Goal: Task Accomplishment & Management: Use online tool/utility

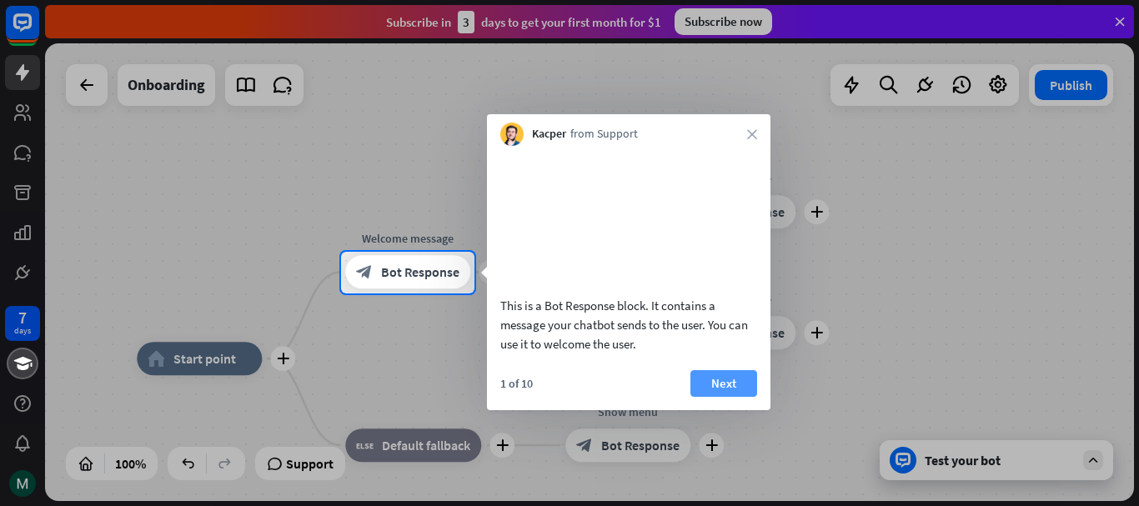
click at [723, 397] on button "Next" at bounding box center [723, 383] width 67 height 27
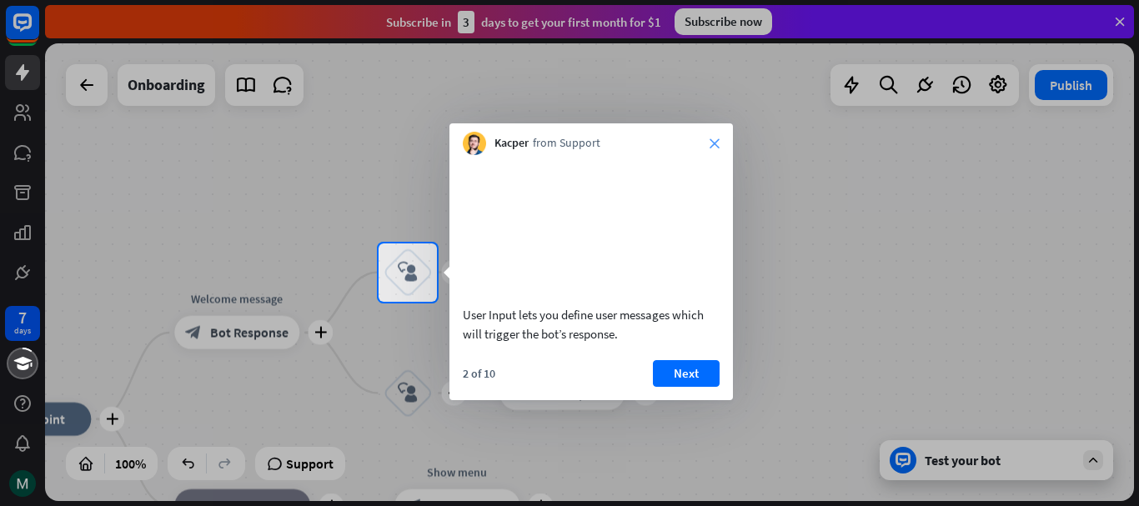
click at [710, 140] on icon "close" at bounding box center [715, 143] width 10 height 10
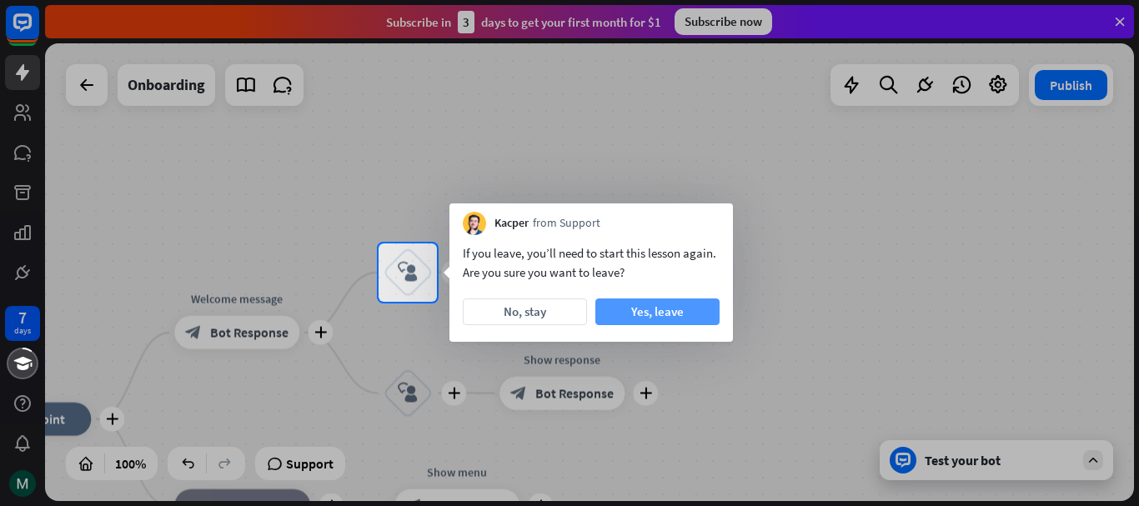
click at [623, 315] on button "Yes, leave" at bounding box center [657, 311] width 124 height 27
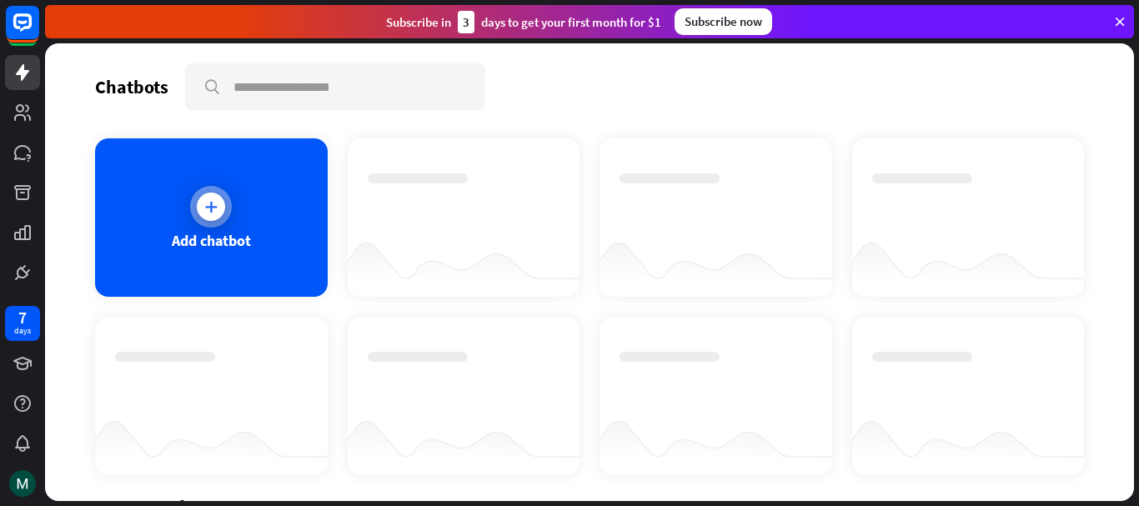
click at [218, 218] on div at bounding box center [211, 207] width 28 height 28
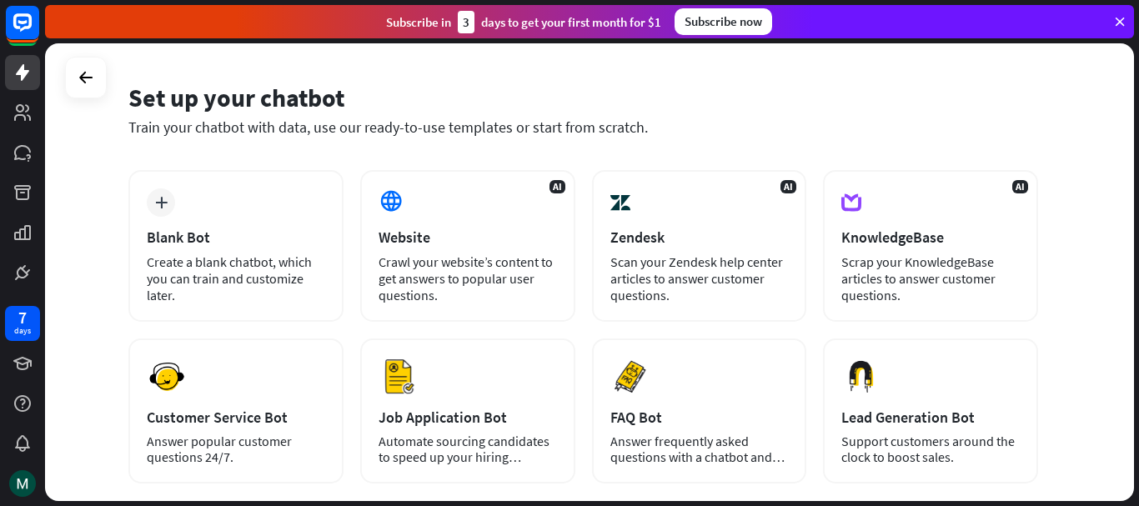
scroll to position [53, 0]
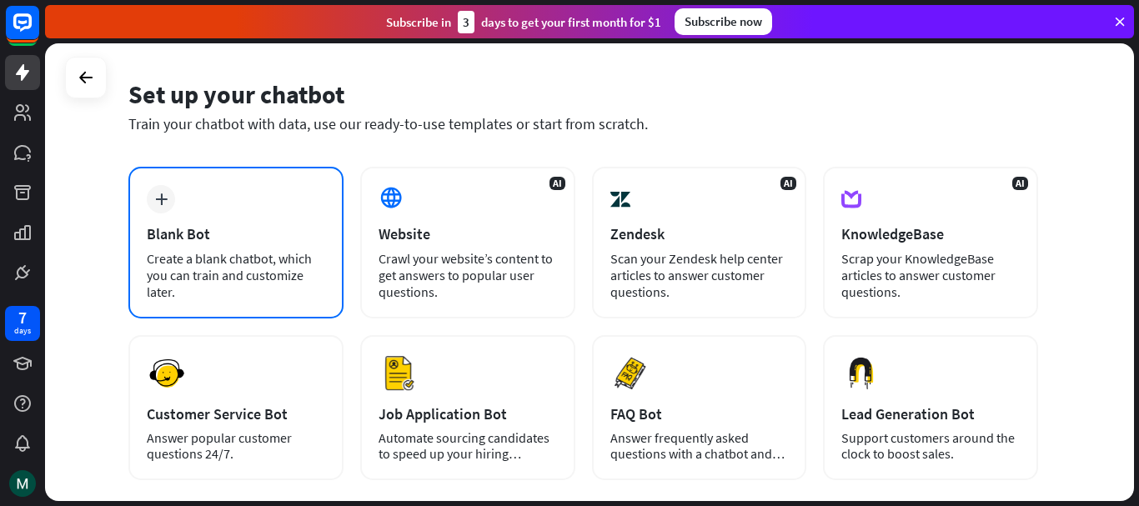
click at [166, 243] on div "Blank Bot" at bounding box center [236, 233] width 178 height 19
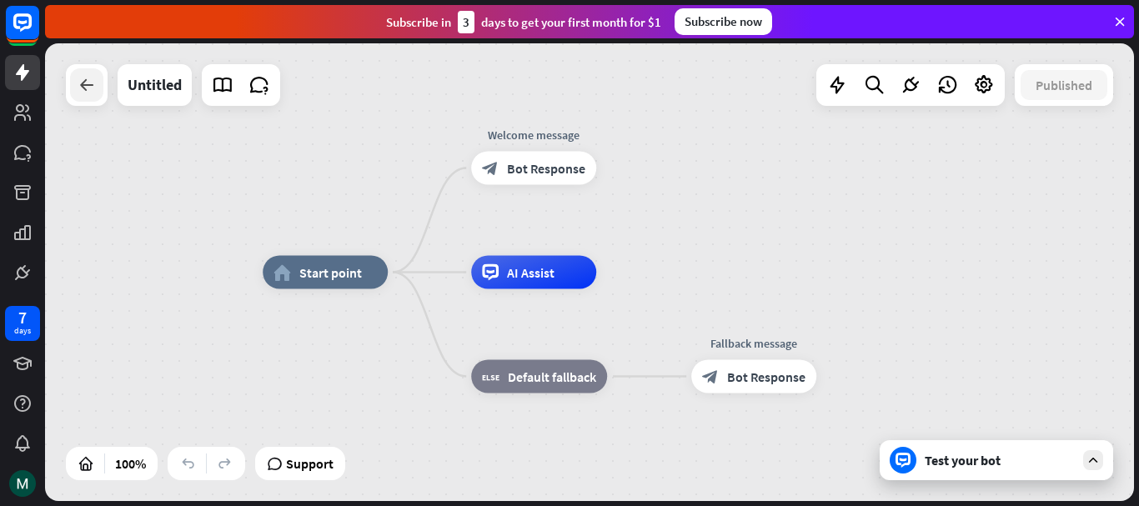
click at [99, 87] on div at bounding box center [86, 84] width 33 height 33
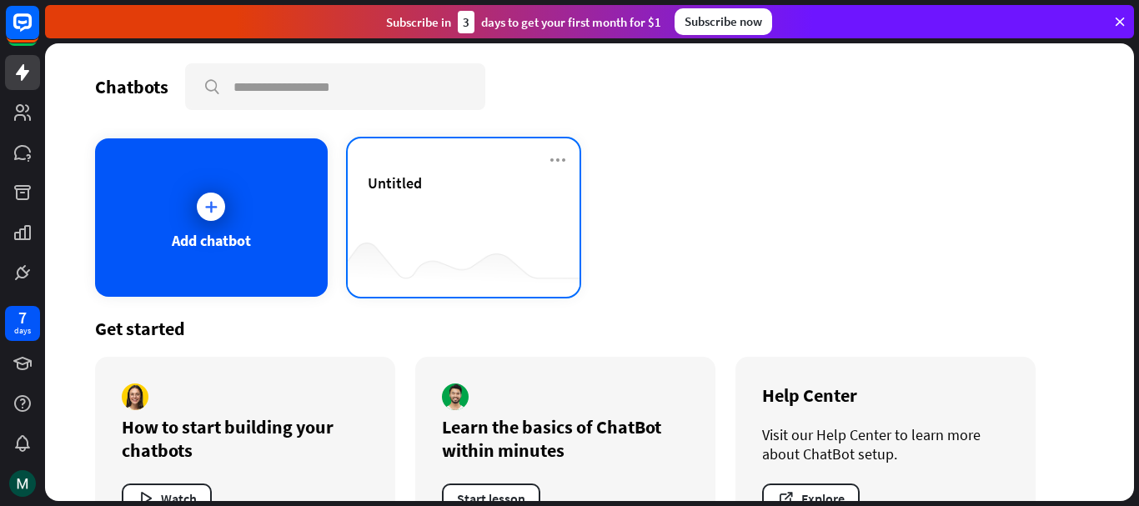
click at [464, 215] on div "Untitled" at bounding box center [464, 202] width 193 height 58
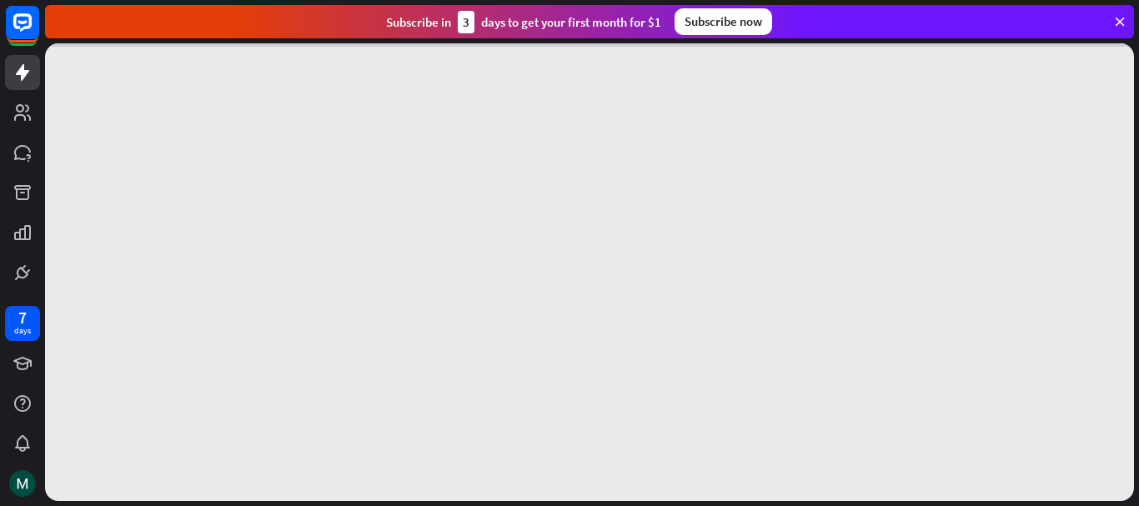
click at [419, 218] on div at bounding box center [589, 272] width 1089 height 458
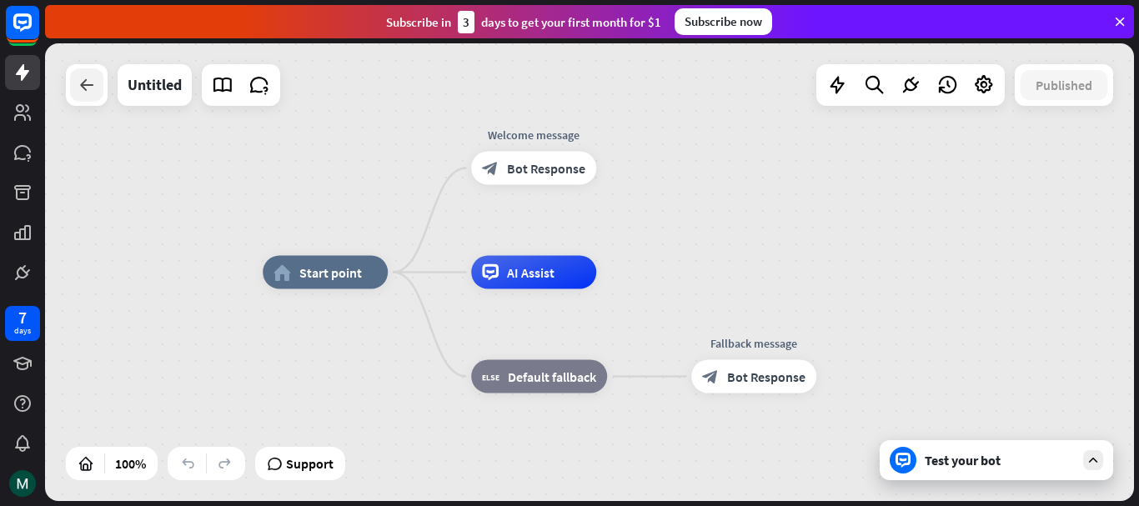
click at [98, 82] on div at bounding box center [86, 84] width 33 height 33
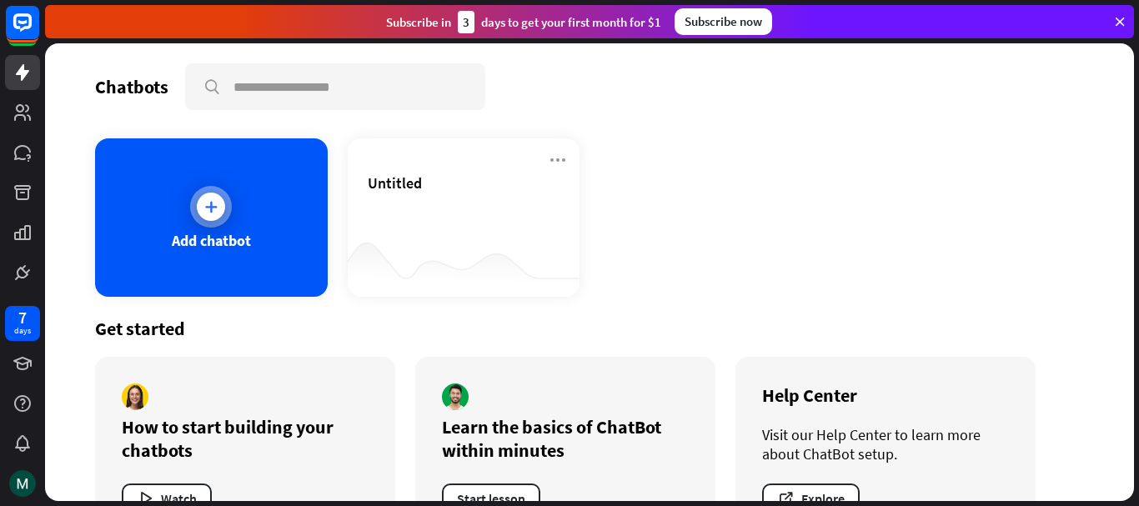
click at [214, 225] on div at bounding box center [211, 207] width 42 height 42
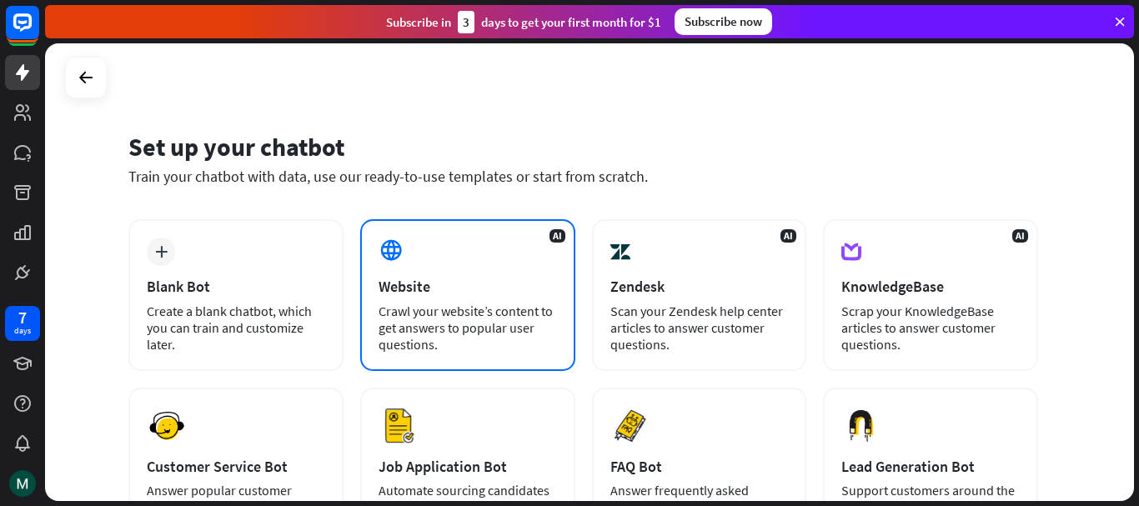
click at [468, 267] on div "AI Website Crawl your website’s content to get answers to popular user question…" at bounding box center [467, 295] width 215 height 152
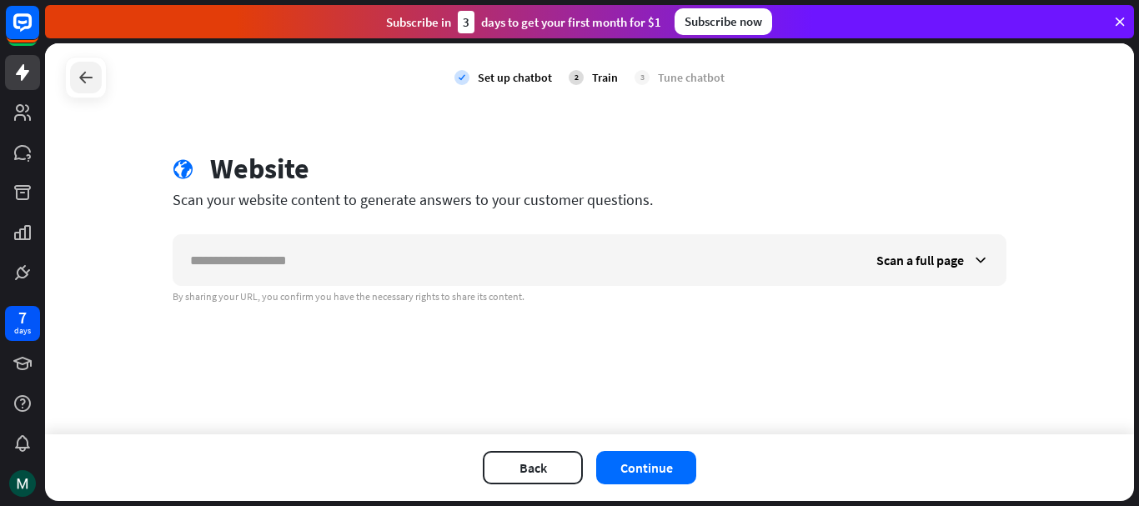
click at [96, 73] on div at bounding box center [86, 78] width 32 height 32
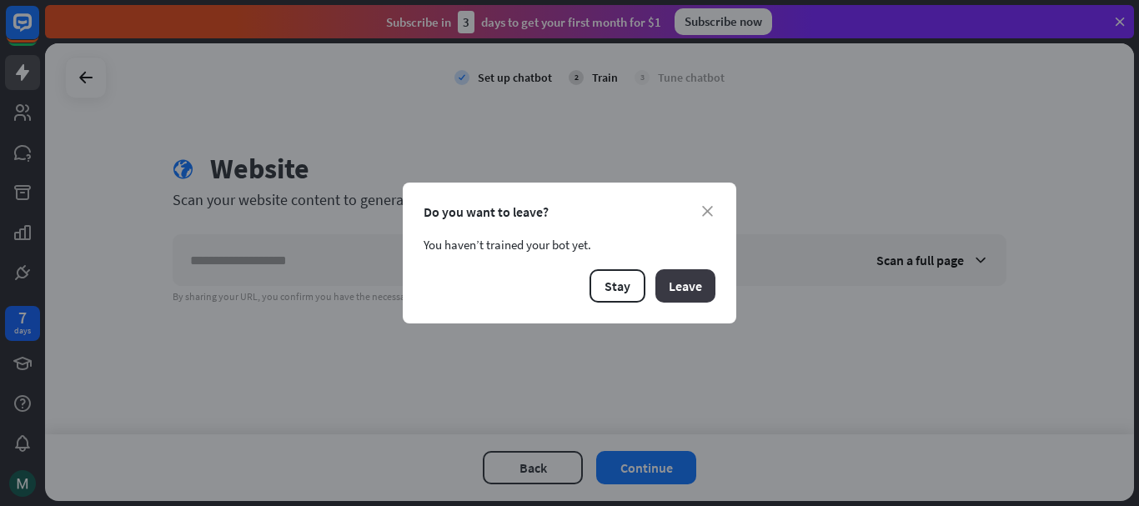
click at [659, 292] on button "Leave" at bounding box center [685, 285] width 60 height 33
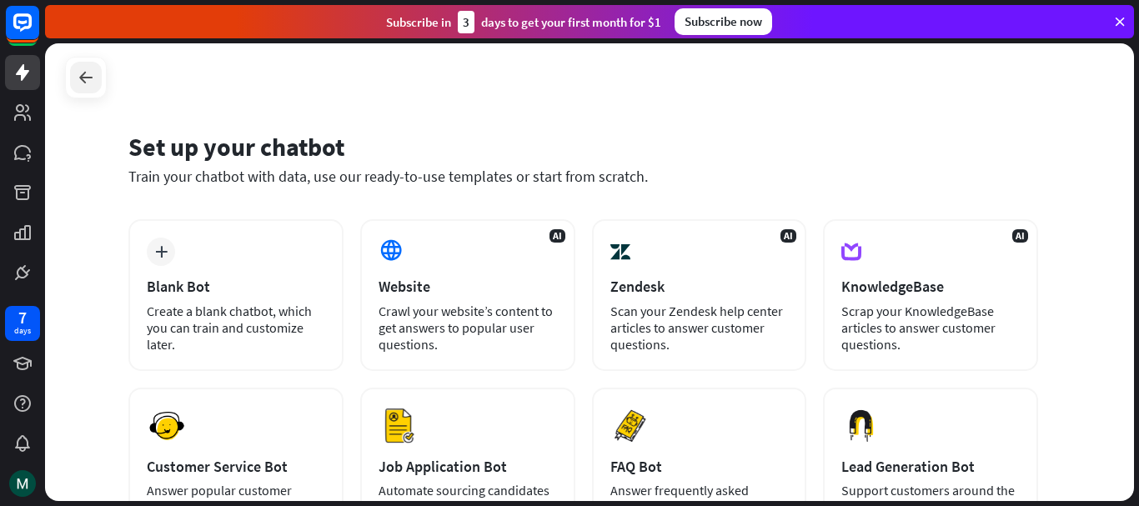
click at [88, 78] on icon at bounding box center [86, 78] width 20 height 20
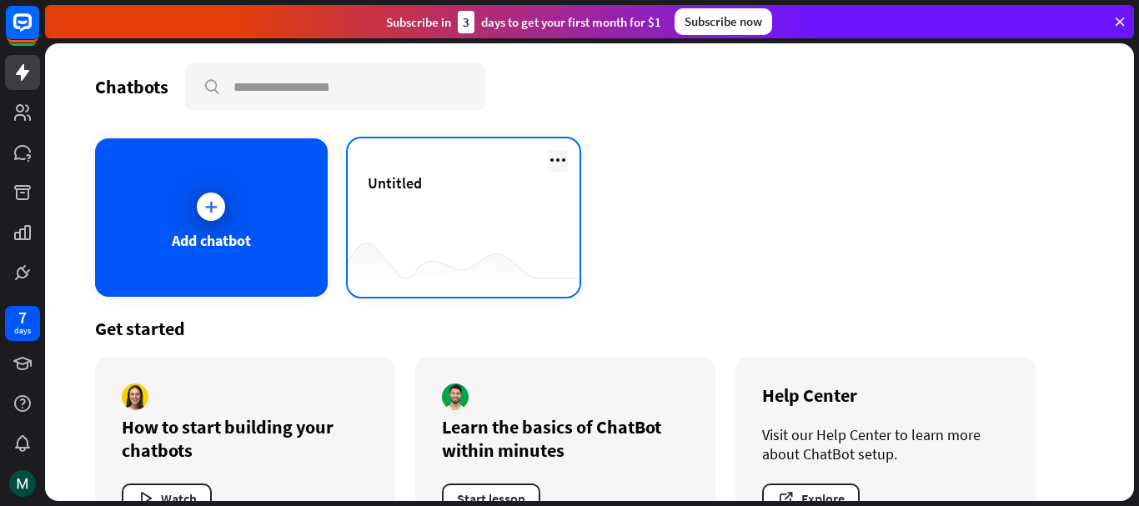
click at [556, 162] on icon at bounding box center [558, 160] width 20 height 20
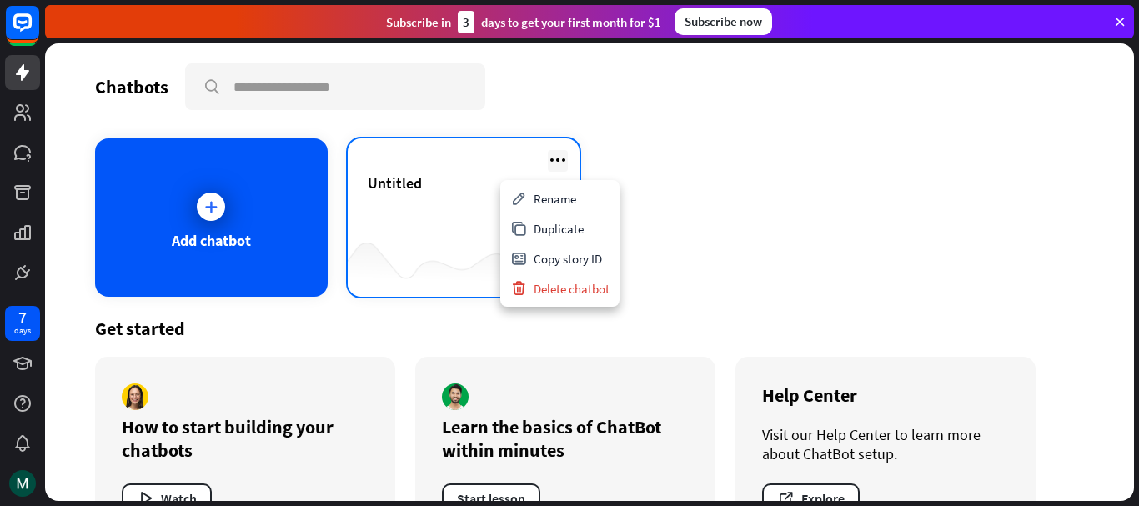
click at [552, 161] on icon at bounding box center [558, 160] width 20 height 20
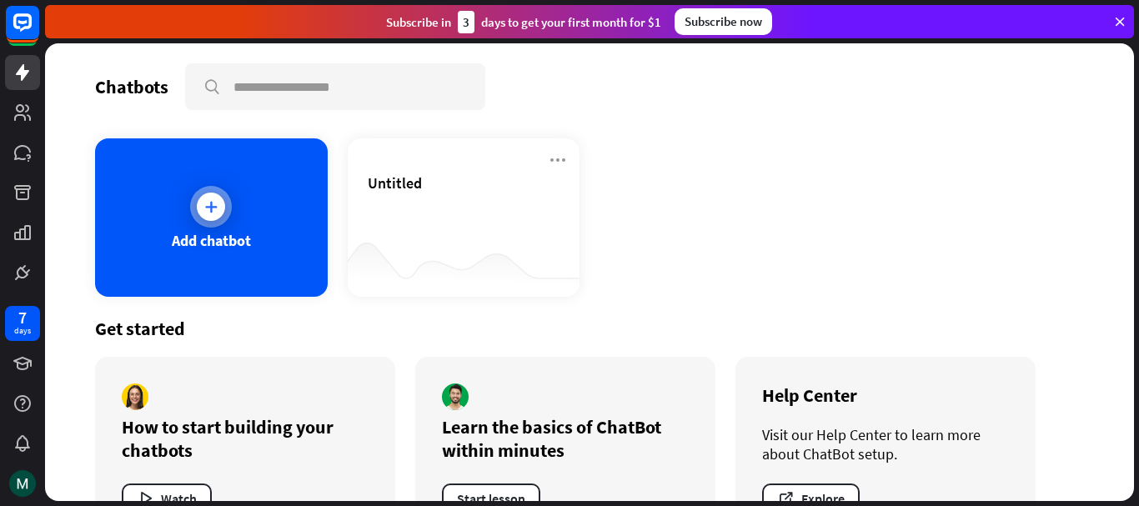
click at [143, 188] on div "Add chatbot" at bounding box center [211, 217] width 233 height 158
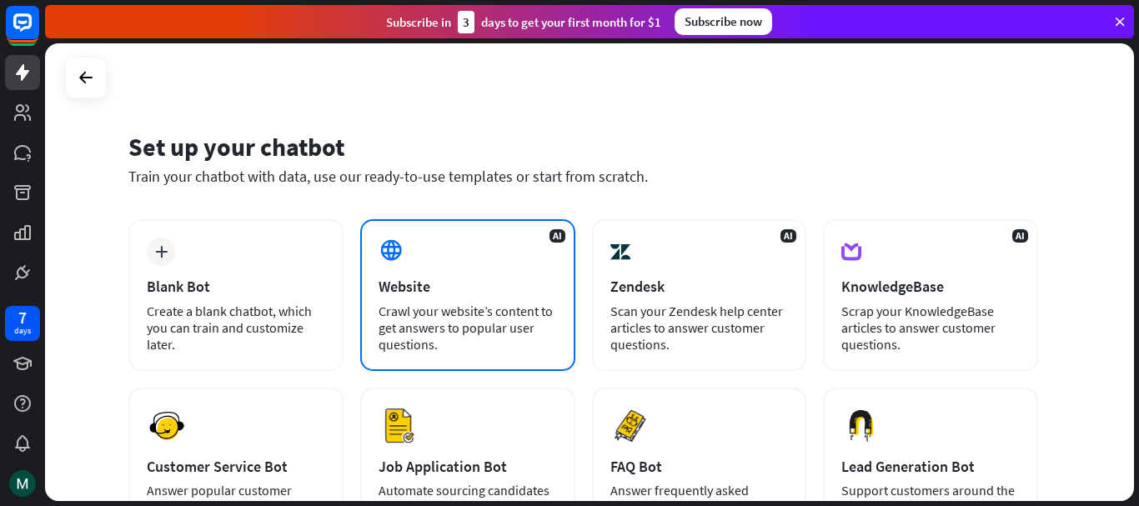
click at [435, 253] on div "AI Website Crawl your website’s content to get answers to popular user question…" at bounding box center [467, 295] width 215 height 152
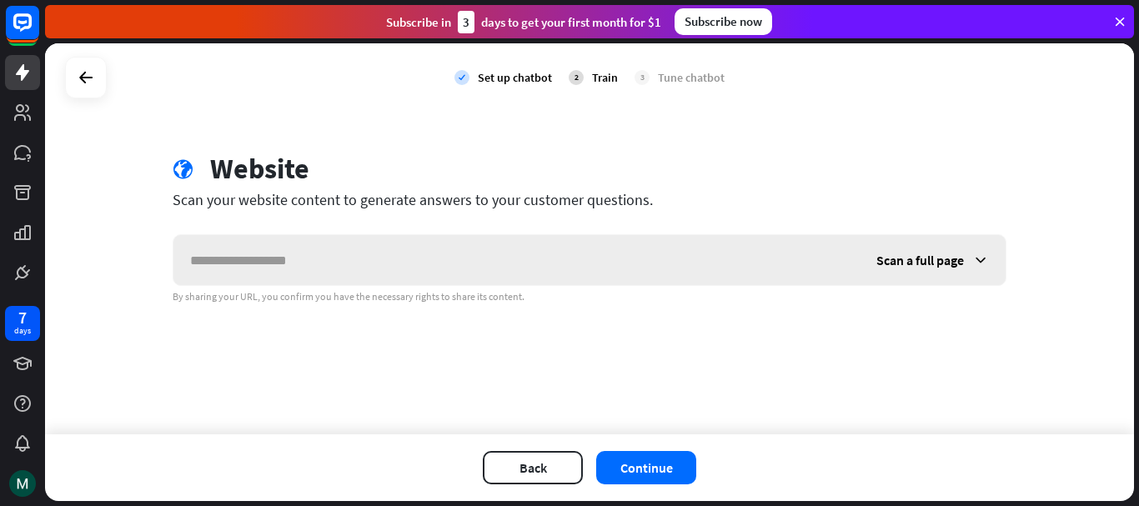
click at [434, 253] on input "text" at bounding box center [516, 260] width 686 height 50
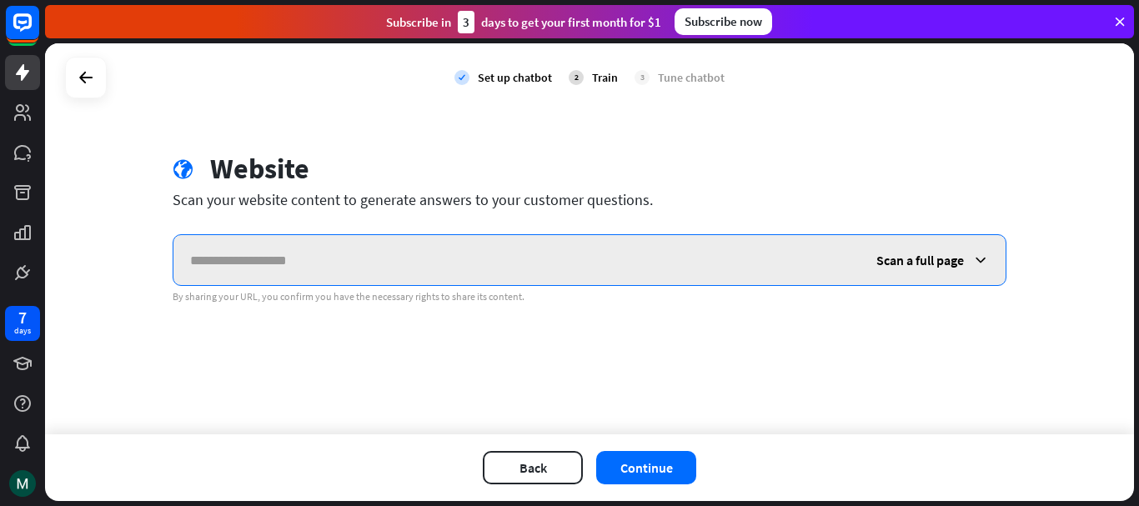
paste input "**********"
type input "**********"
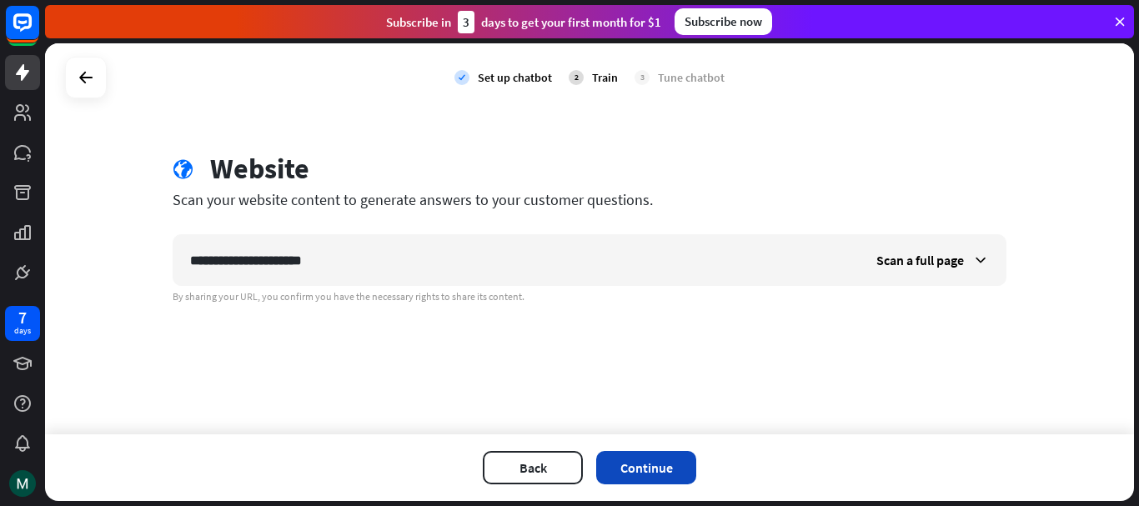
click at [627, 467] on button "Continue" at bounding box center [646, 467] width 100 height 33
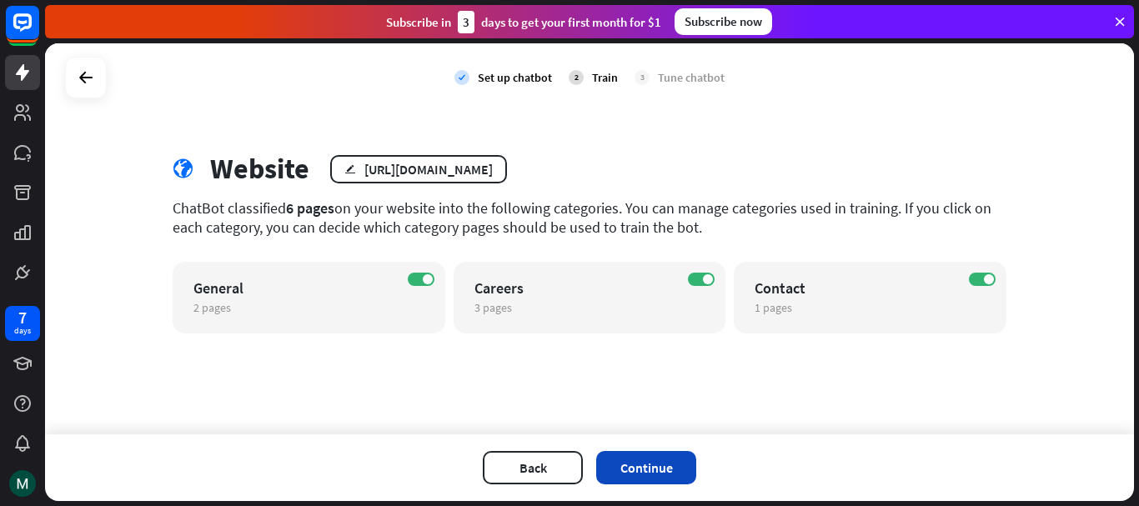
click at [662, 470] on button "Continue" at bounding box center [646, 467] width 100 height 33
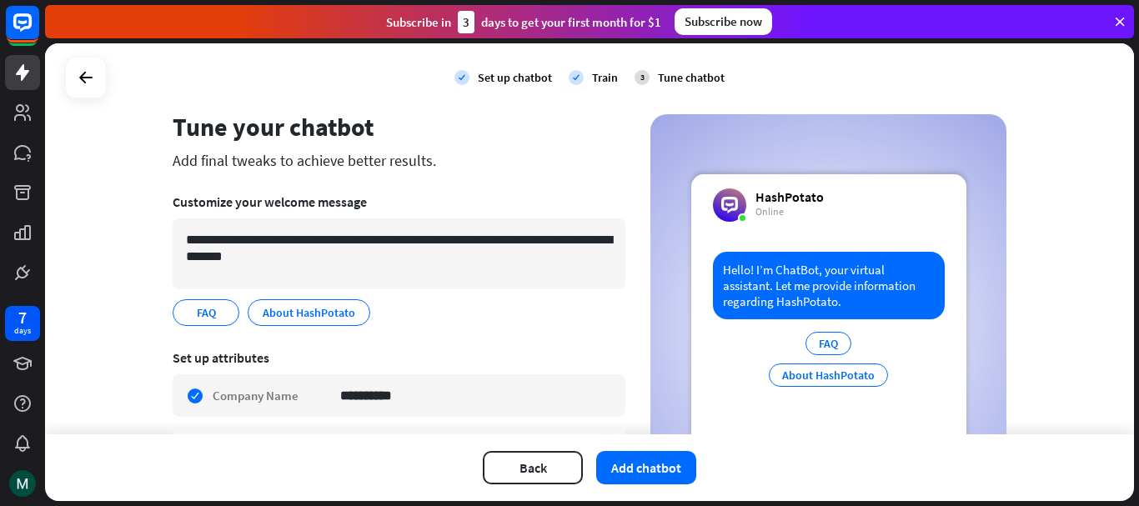
scroll to position [42, 0]
click at [649, 454] on button "Add chatbot" at bounding box center [646, 467] width 100 height 33
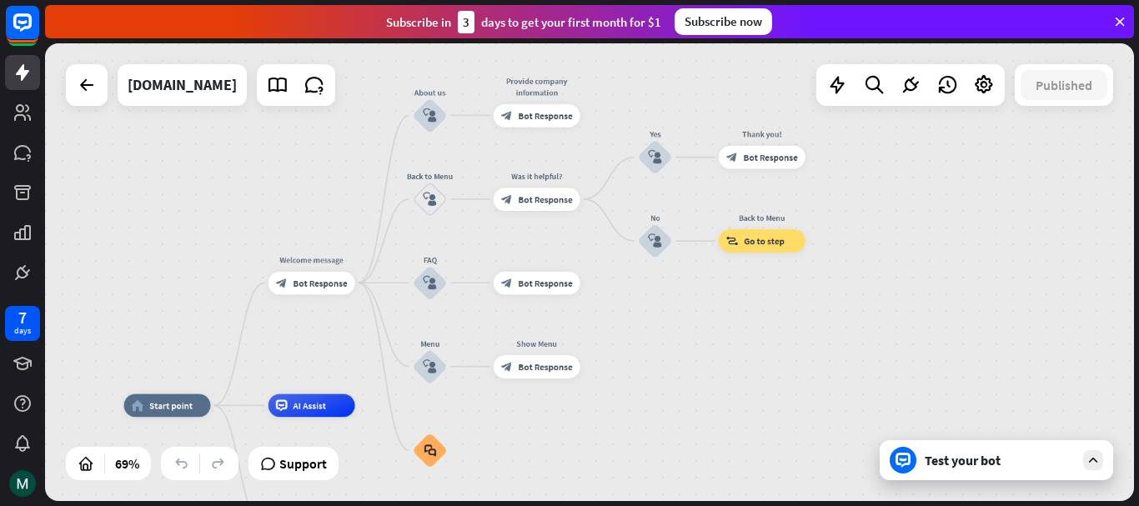
drag, startPoint x: 990, startPoint y: 171, endPoint x: 701, endPoint y: 305, distance: 318.9
click at [701, 305] on div "home_2 Start point Welcome message block_bot_response Bot Response About us blo…" at bounding box center [589, 272] width 1089 height 458
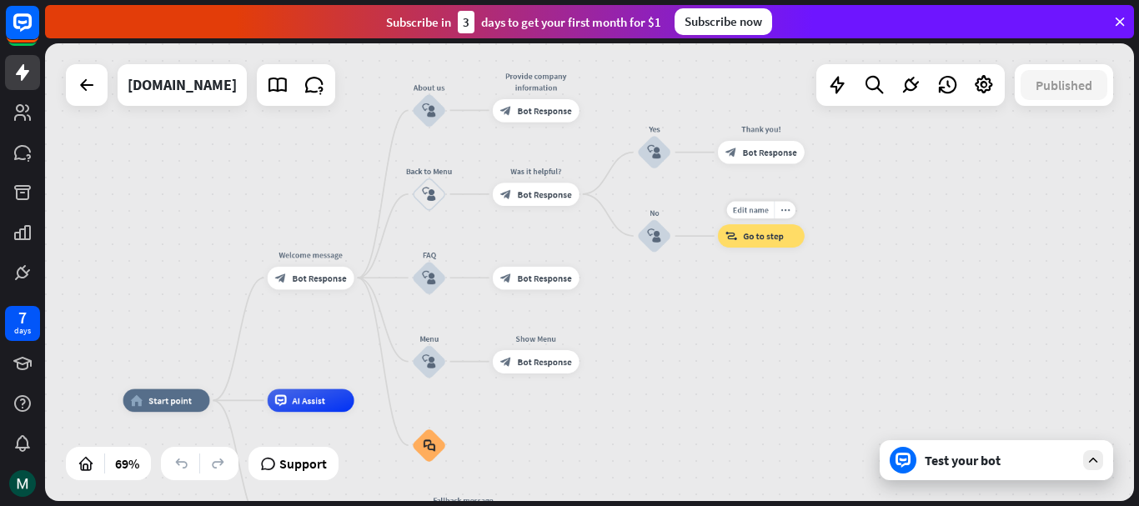
click at [750, 241] on span "Go to step" at bounding box center [763, 236] width 40 height 12
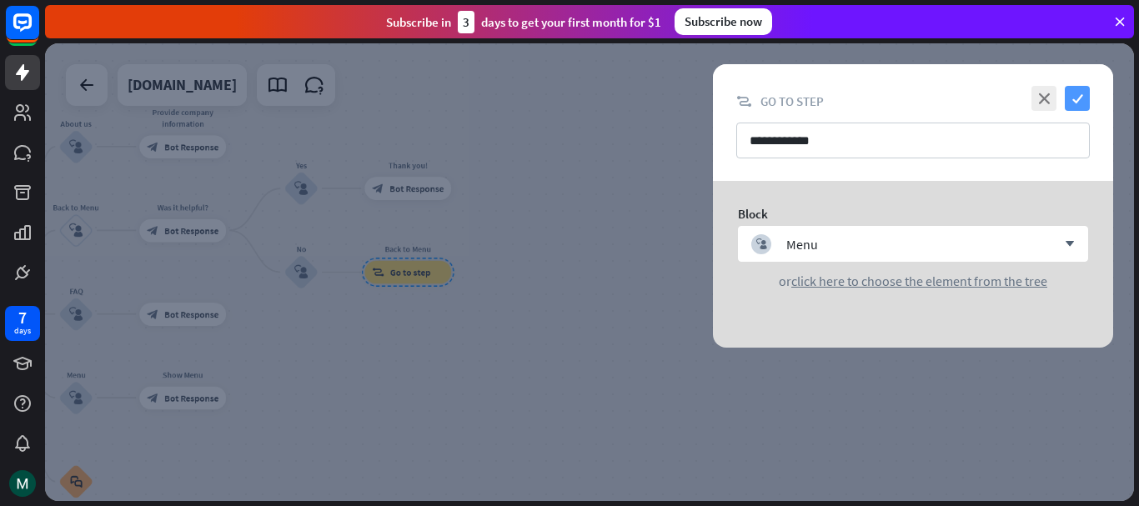
click at [1080, 102] on icon "check" at bounding box center [1077, 98] width 25 height 25
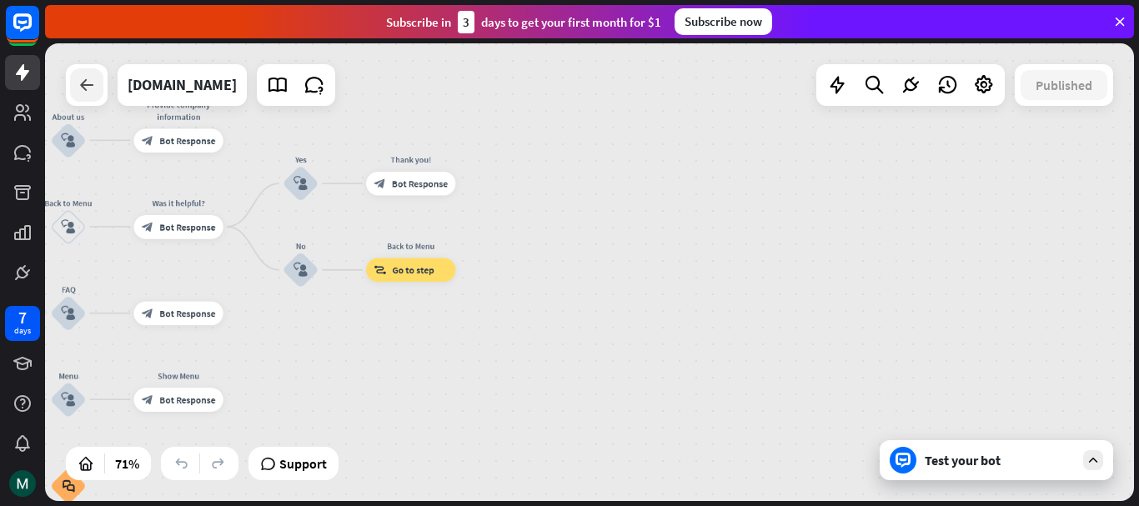
click at [83, 90] on icon at bounding box center [87, 85] width 20 height 20
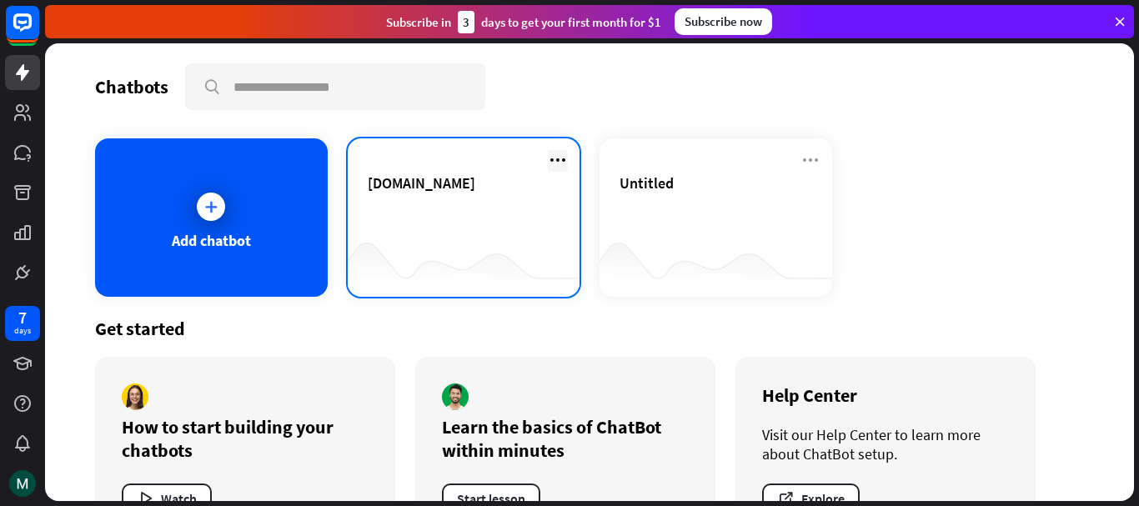
click at [558, 158] on icon at bounding box center [558, 160] width 20 height 20
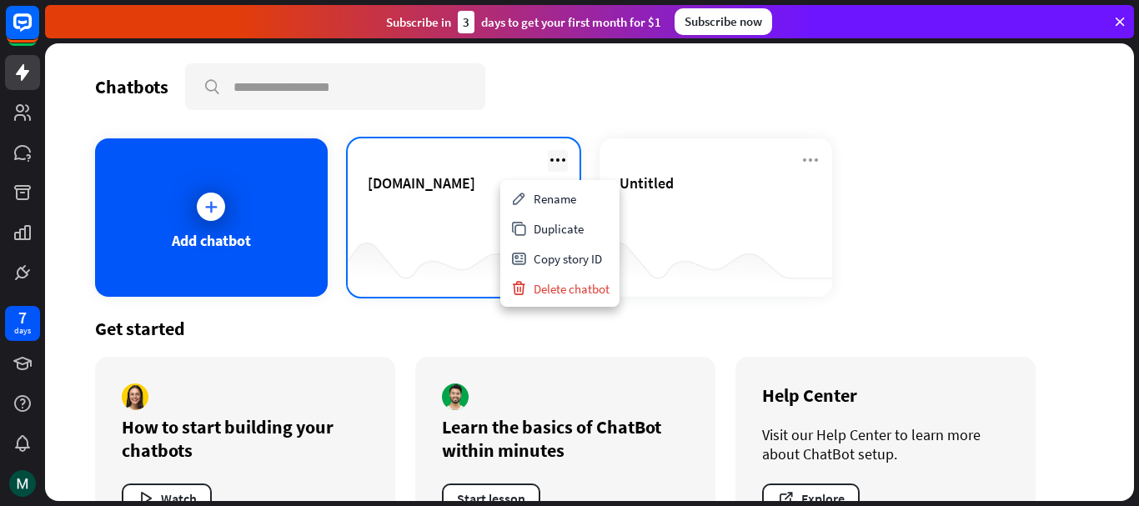
click at [554, 161] on icon at bounding box center [558, 160] width 20 height 20
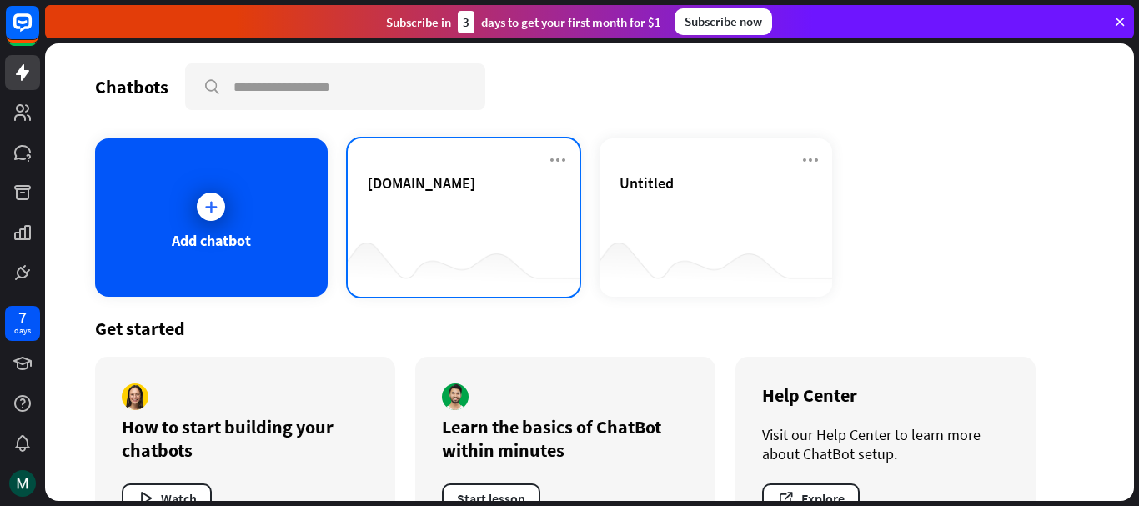
scroll to position [59, 0]
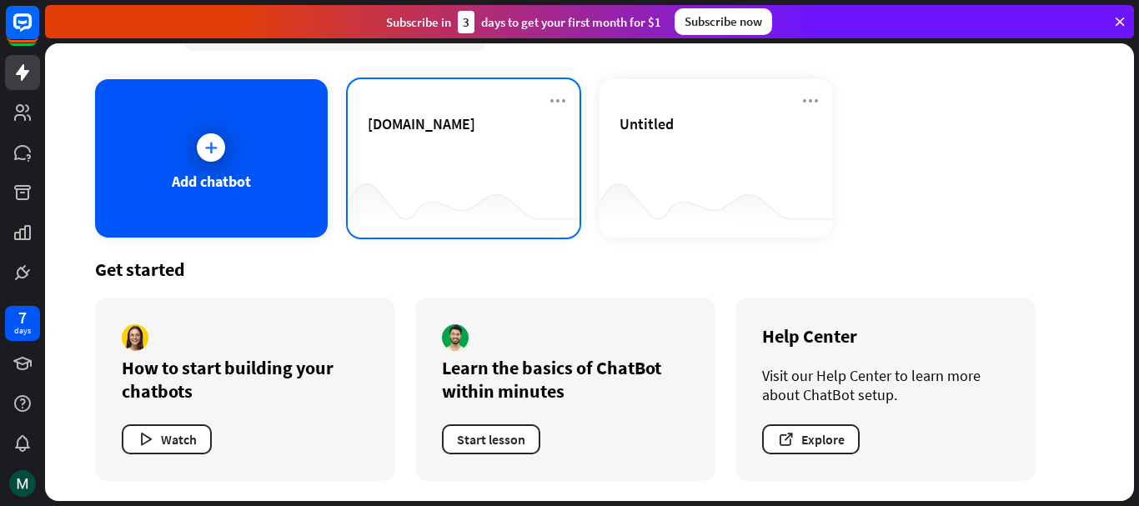
click at [454, 195] on div at bounding box center [464, 205] width 233 height 64
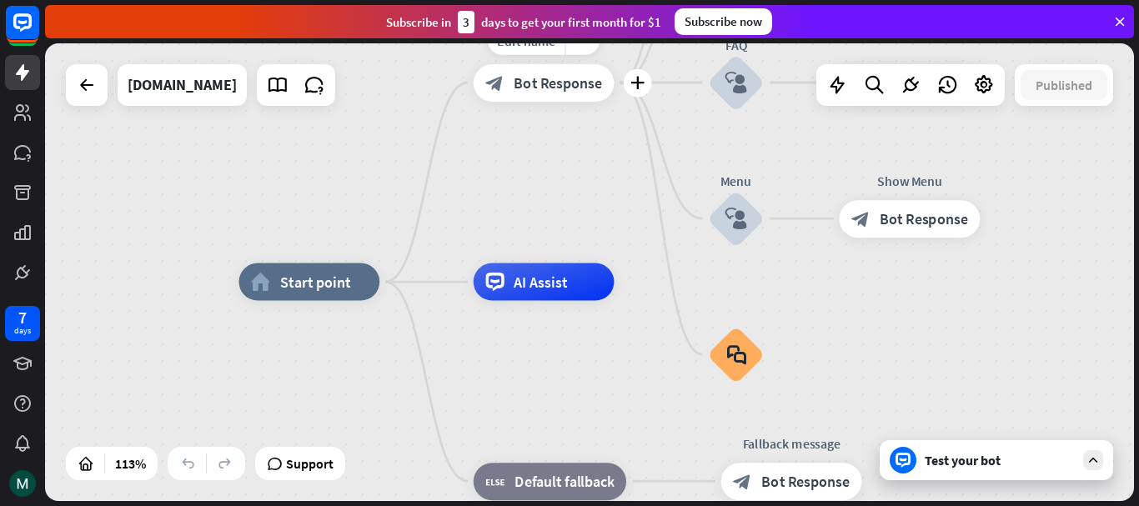
click at [529, 89] on span "Bot Response" at bounding box center [558, 82] width 88 height 19
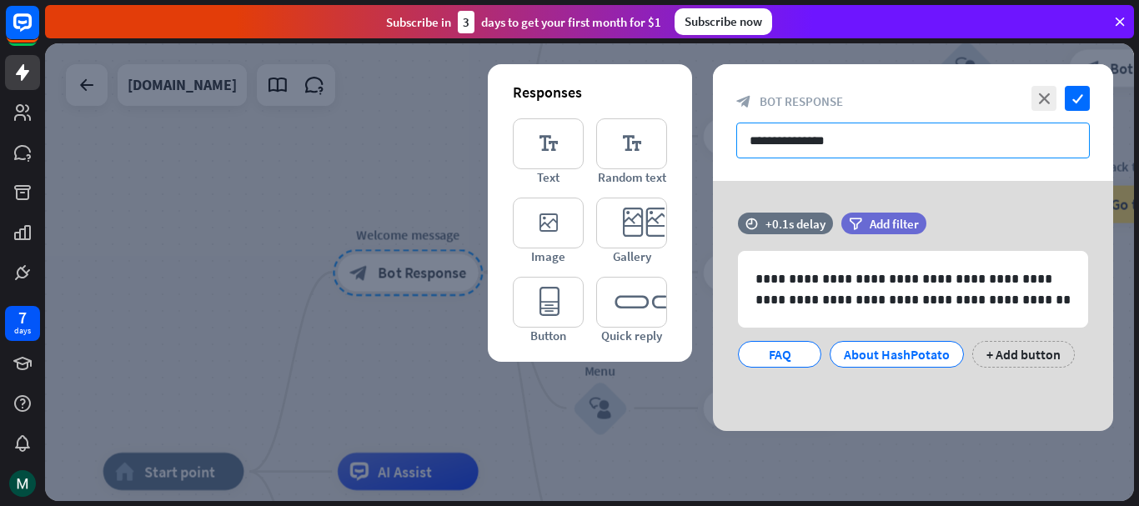
click at [792, 141] on input "**********" at bounding box center [913, 141] width 354 height 36
click at [820, 146] on input "**********" at bounding box center [913, 141] width 354 height 36
click at [881, 133] on input "**********" at bounding box center [913, 141] width 354 height 36
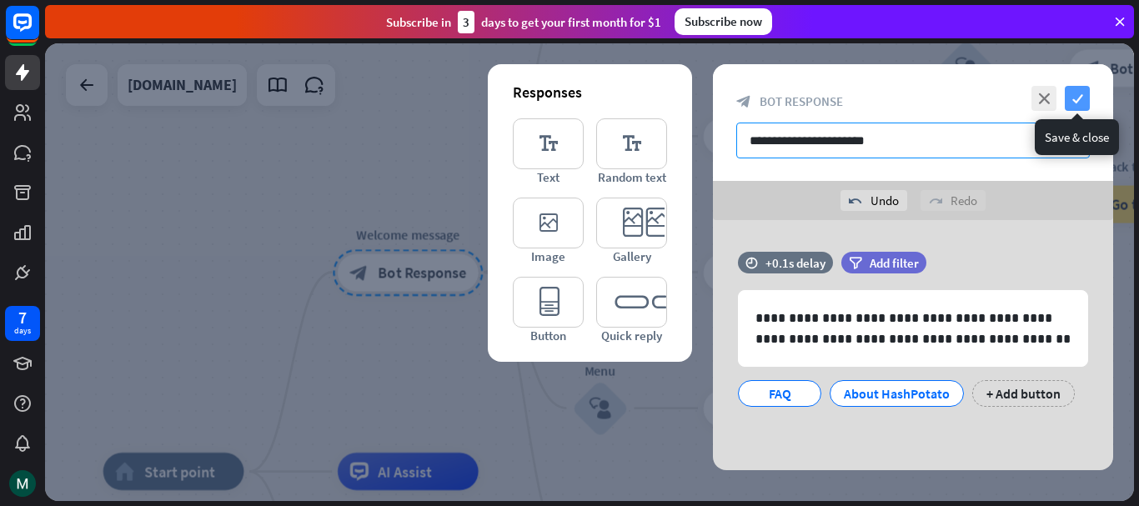
type input "**********"
click at [1078, 101] on icon "check" at bounding box center [1077, 98] width 25 height 25
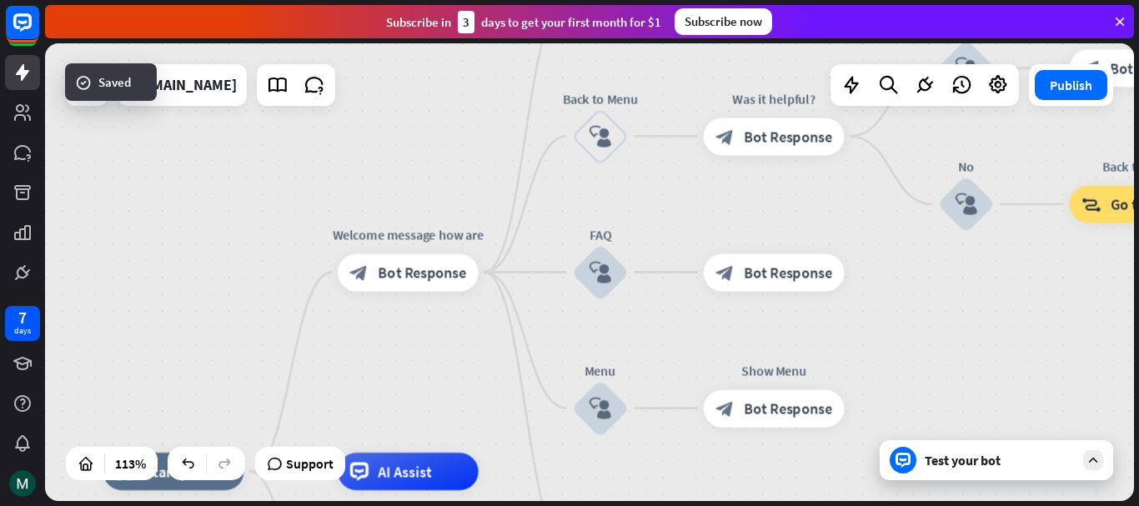
click at [1067, 100] on div "Publish" at bounding box center [1071, 85] width 84 height 42
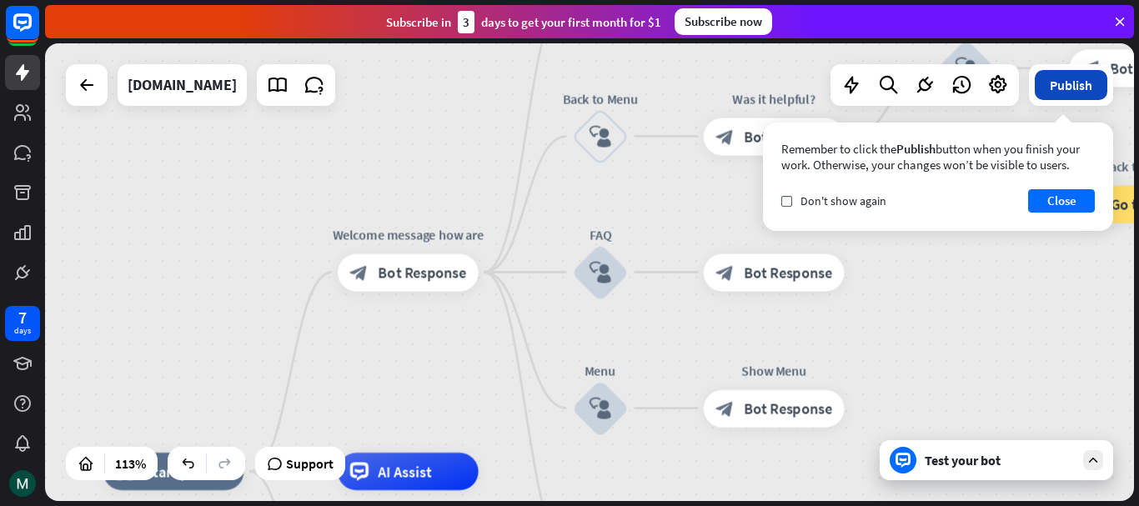
click at [1073, 82] on button "Publish" at bounding box center [1071, 85] width 73 height 30
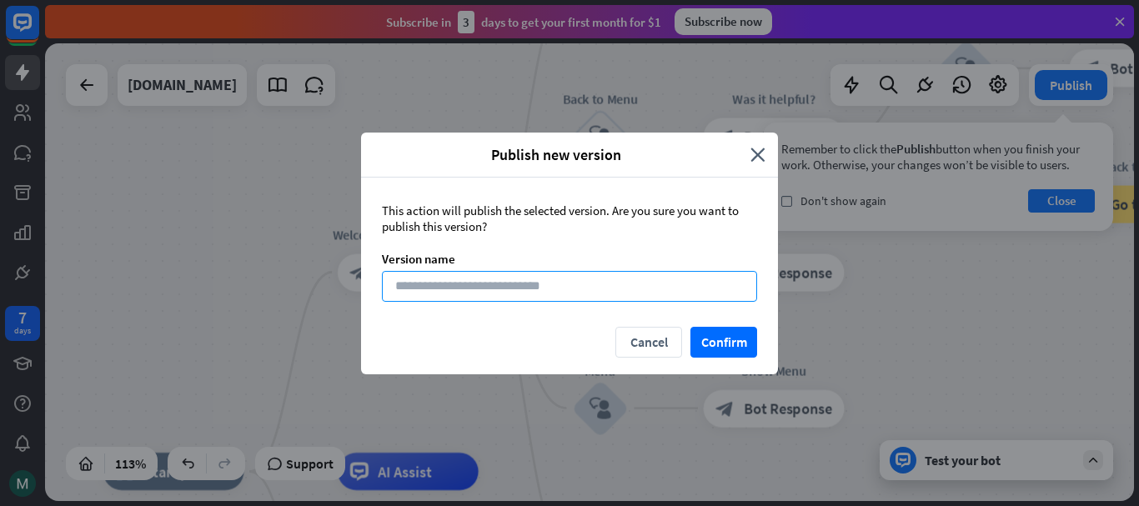
click at [511, 285] on input at bounding box center [569, 286] width 375 height 31
type input "*"
type input "*******"
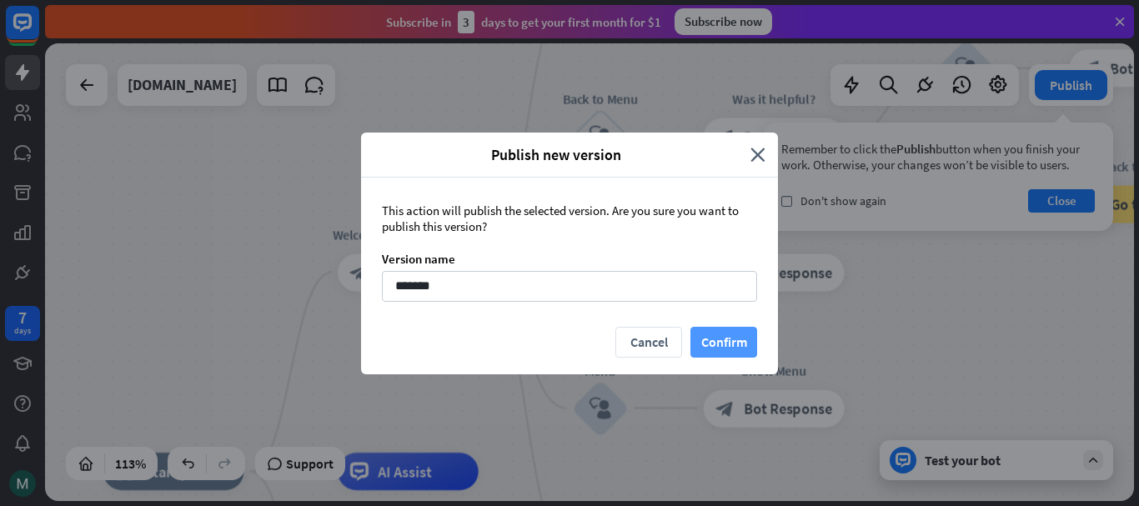
click at [702, 340] on button "Confirm" at bounding box center [723, 342] width 67 height 31
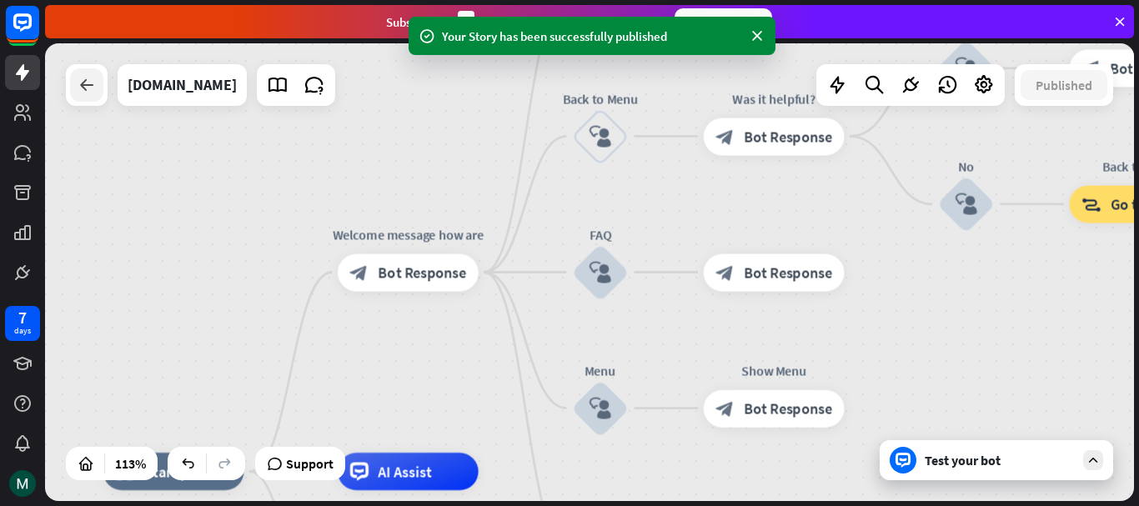
click at [83, 88] on icon at bounding box center [87, 85] width 20 height 20
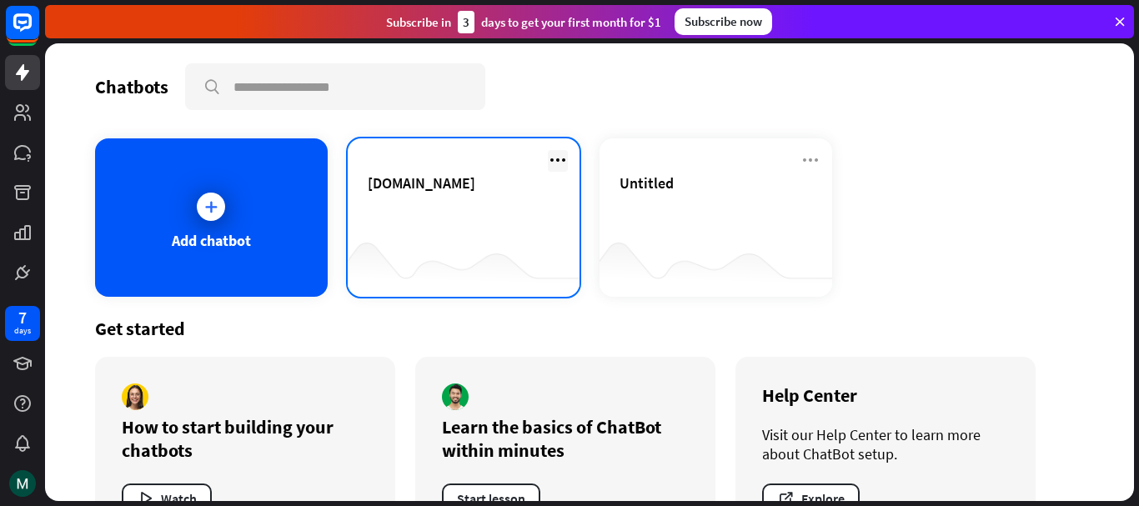
click at [548, 156] on icon at bounding box center [558, 160] width 20 height 20
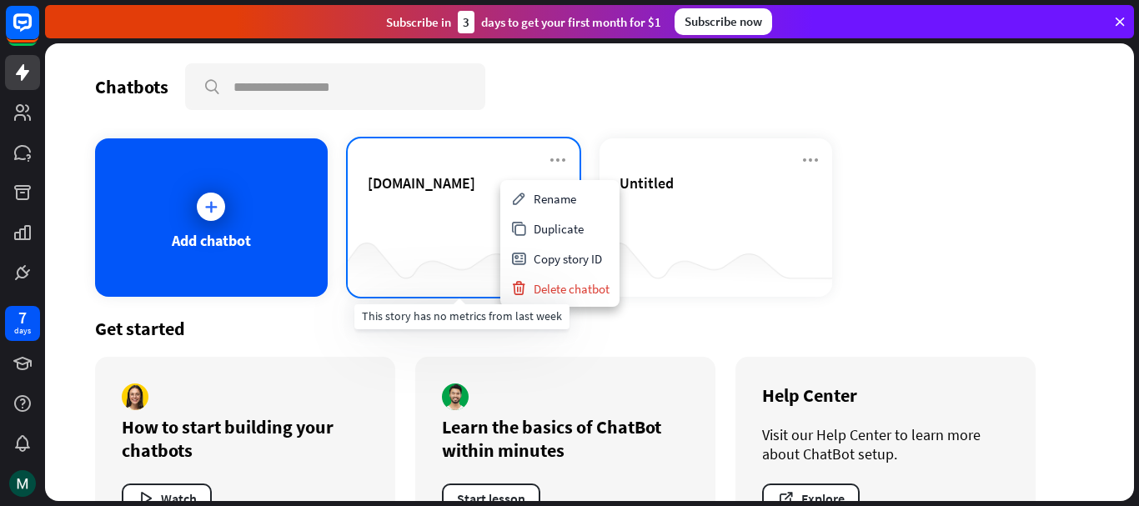
click at [411, 252] on div at bounding box center [464, 264] width 233 height 64
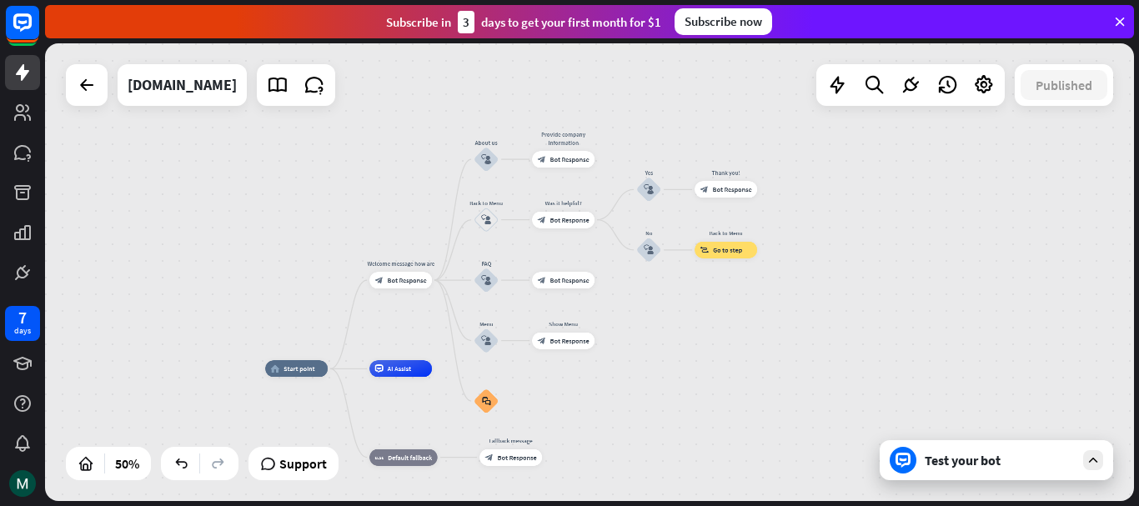
drag, startPoint x: 790, startPoint y: 221, endPoint x: 673, endPoint y: 339, distance: 166.3
click at [673, 339] on div "home_2 Start point Welcome message how are block_bot_response Bot Response Abou…" at bounding box center [589, 272] width 1089 height 458
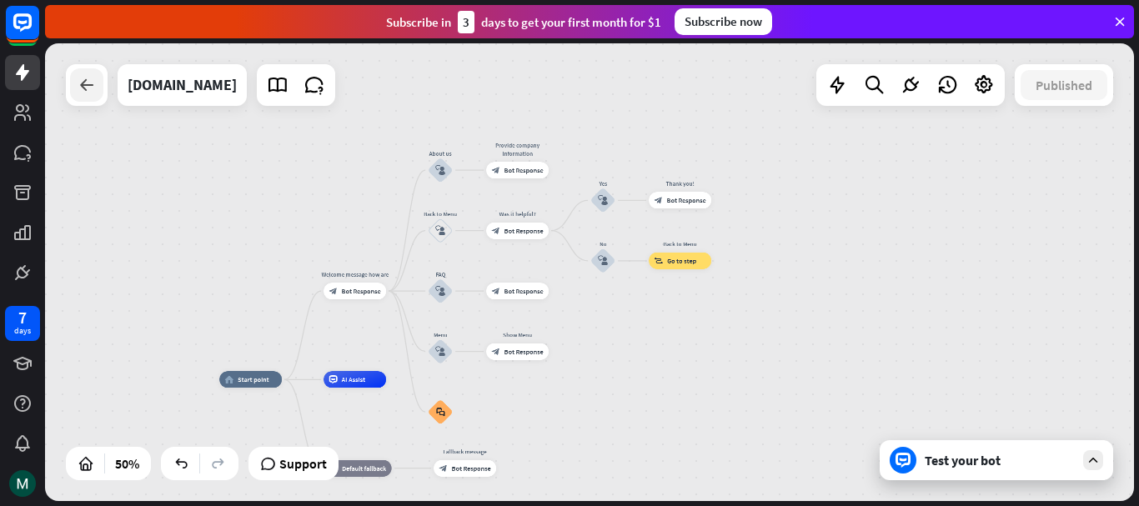
click at [88, 98] on div at bounding box center [86, 84] width 33 height 33
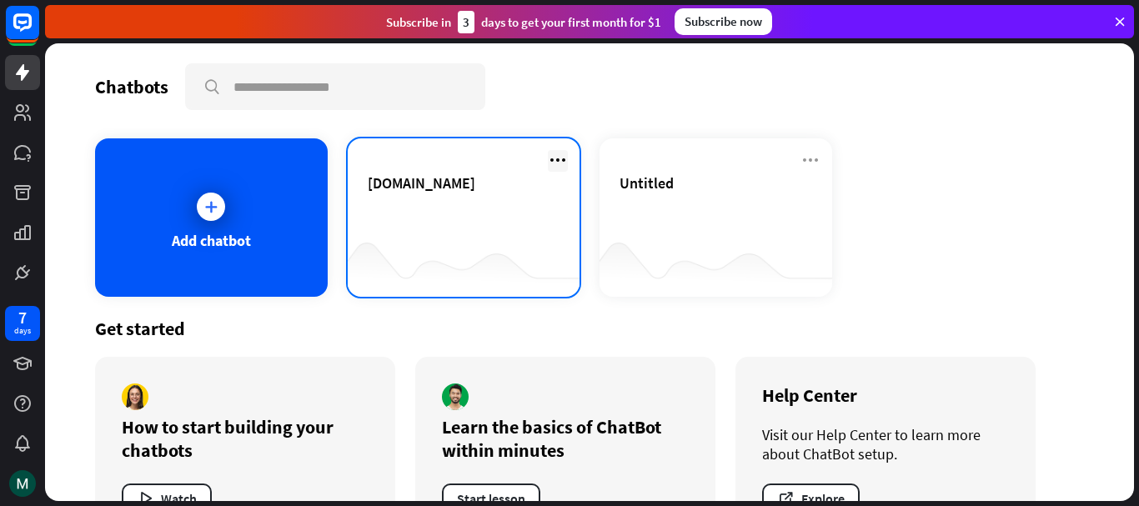
click at [553, 158] on icon at bounding box center [558, 160] width 20 height 20
